Goal: Use online tool/utility: Use online tool/utility

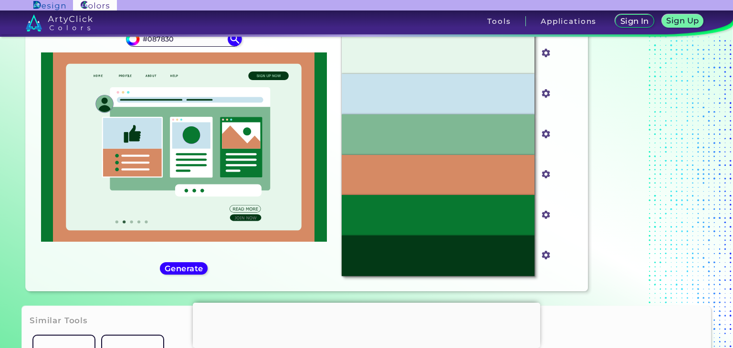
scroll to position [48, 0]
click at [172, 267] on h5 "Generate" at bounding box center [183, 268] width 35 height 7
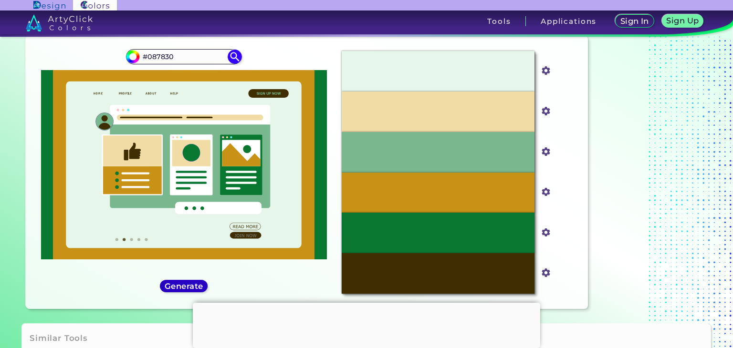
scroll to position [32, 0]
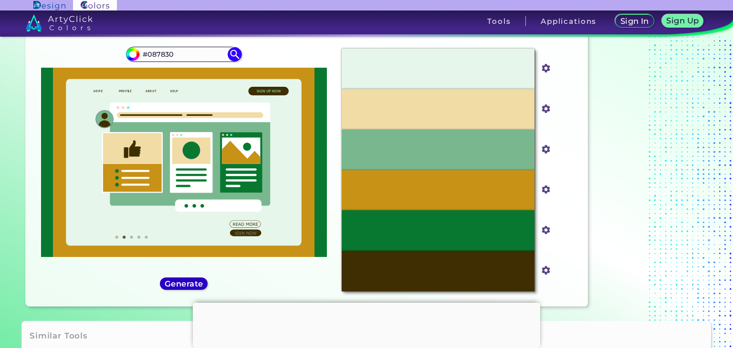
click at [187, 285] on h5 "Generate" at bounding box center [183, 283] width 35 height 7
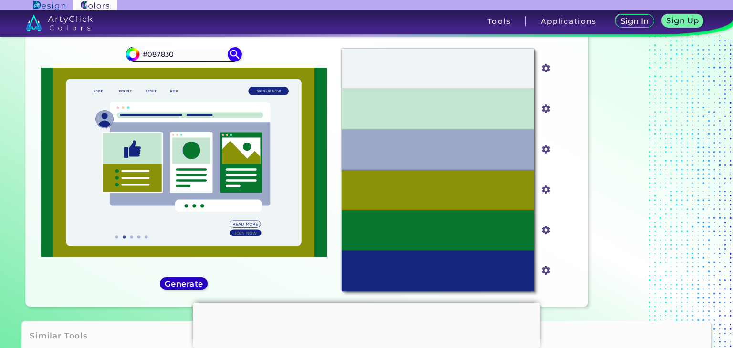
click at [187, 285] on h5 "Generate" at bounding box center [183, 283] width 35 height 7
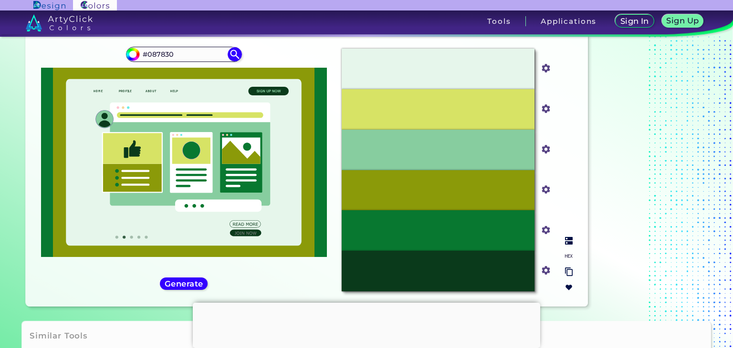
click at [544, 111] on input "#d7e365" at bounding box center [544, 108] width 12 height 12
click at [172, 288] on h5 "Generate" at bounding box center [183, 283] width 35 height 7
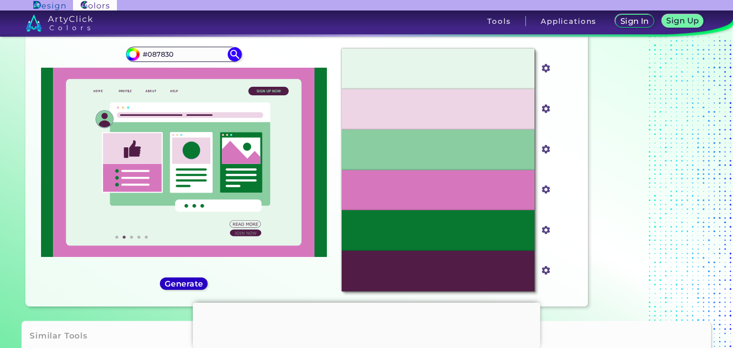
click at [173, 283] on h5 "Generate" at bounding box center [183, 283] width 35 height 7
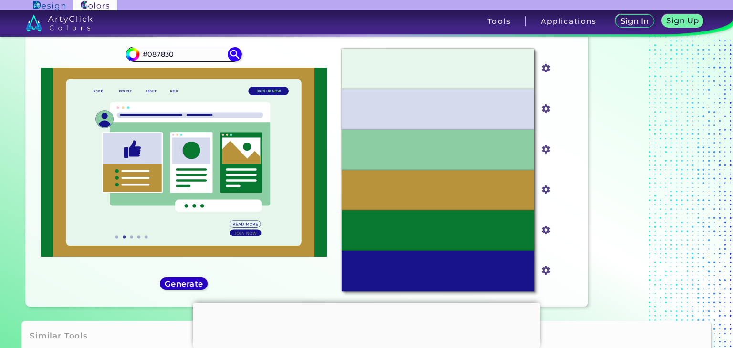
click at [173, 283] on h5 "Generate" at bounding box center [183, 283] width 35 height 7
